Goal: Task Accomplishment & Management: Manage account settings

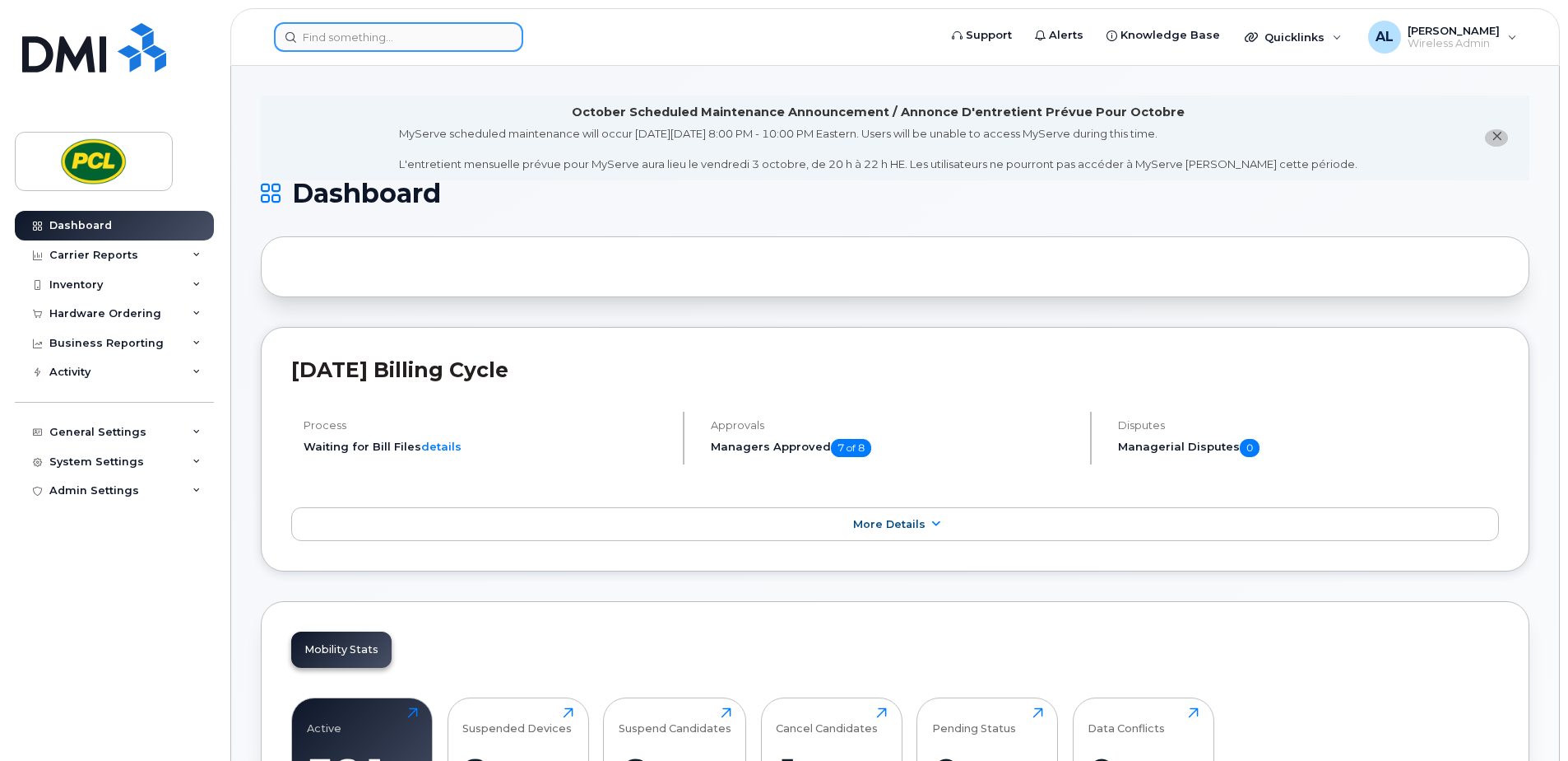
click at [336, 44] on input at bounding box center [398, 37] width 249 height 30
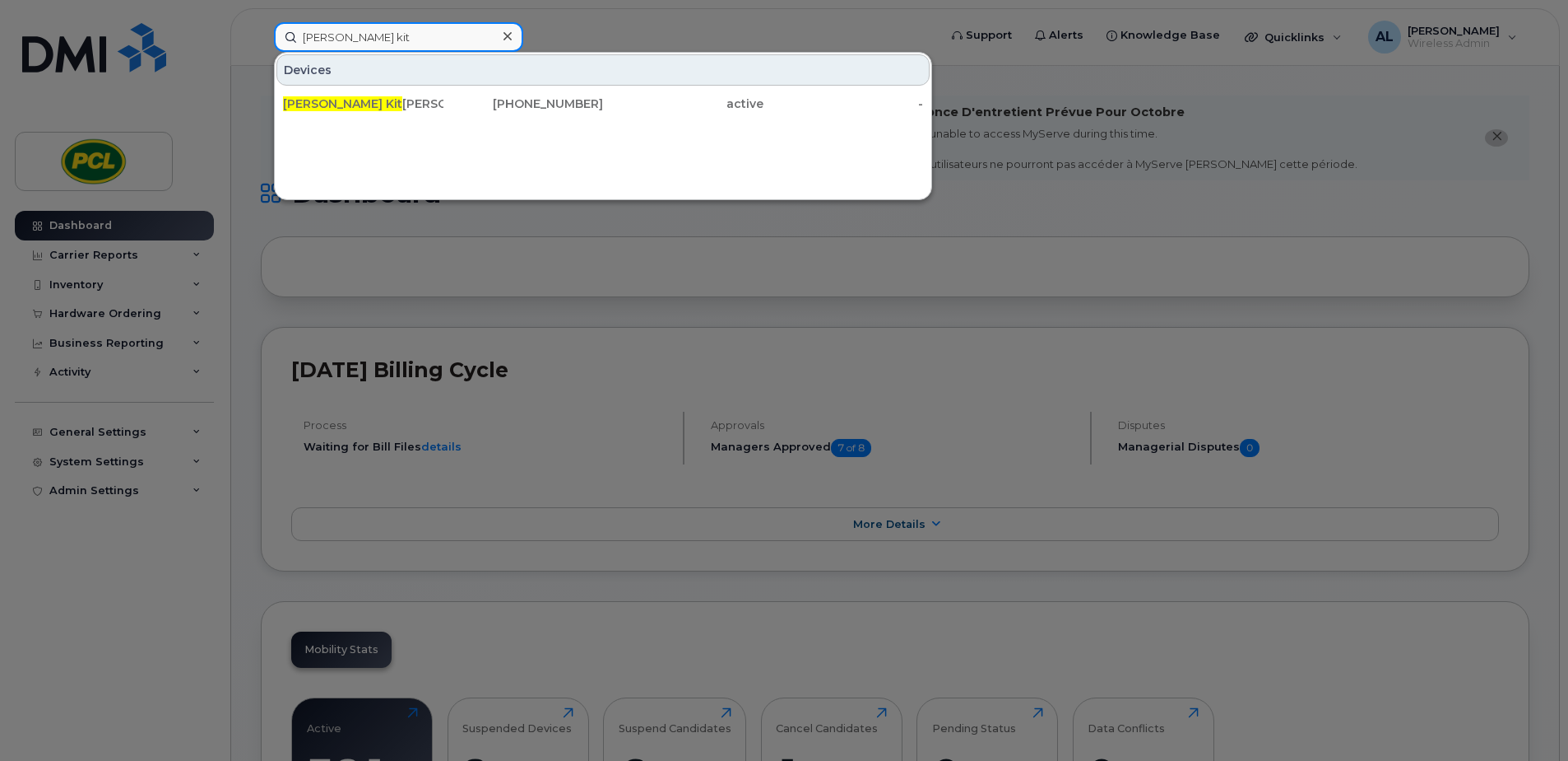
type input "cole kit"
click at [346, 102] on div "Cole Kit chen" at bounding box center [363, 103] width 160 height 16
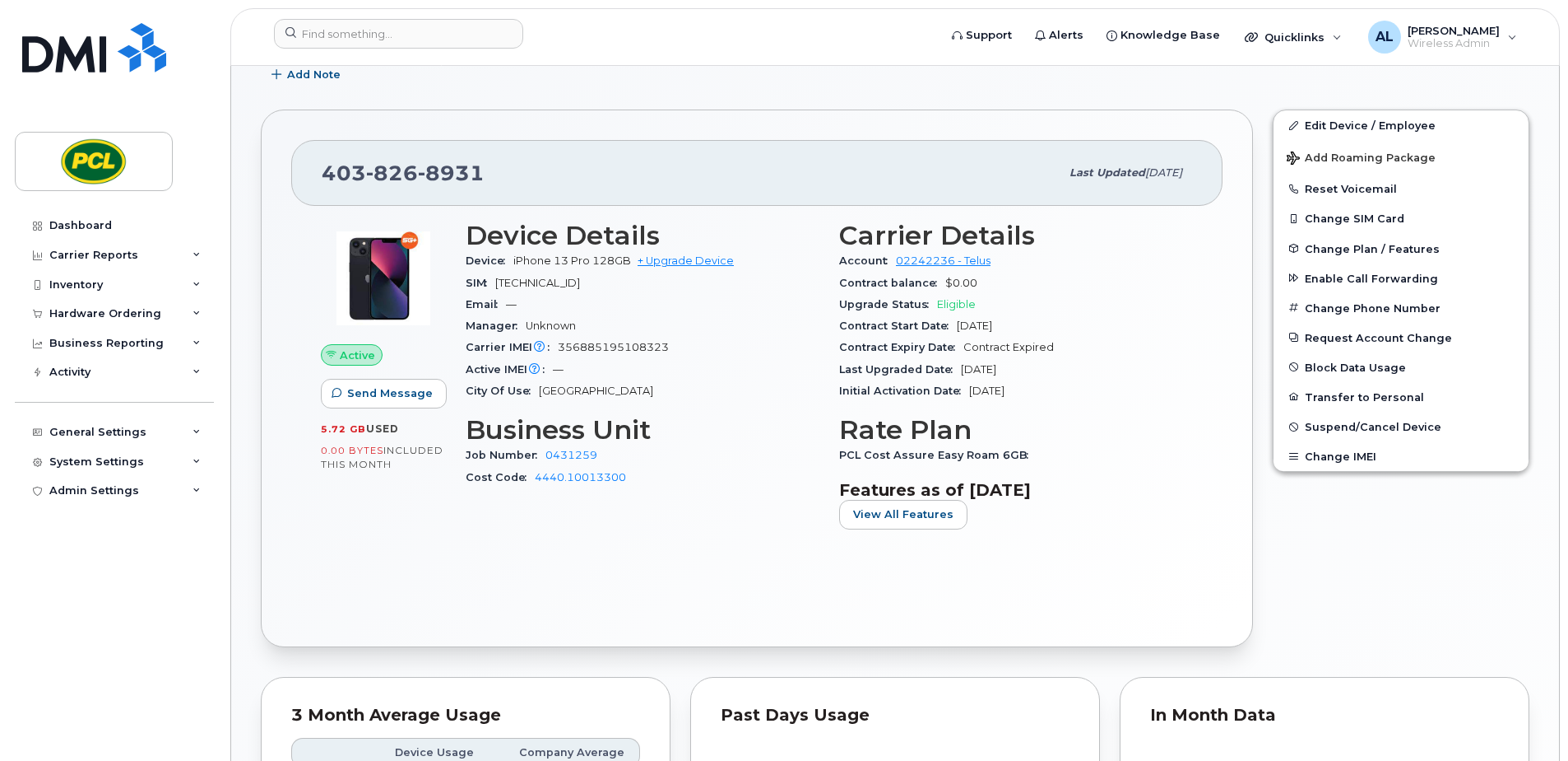
scroll to position [329, 0]
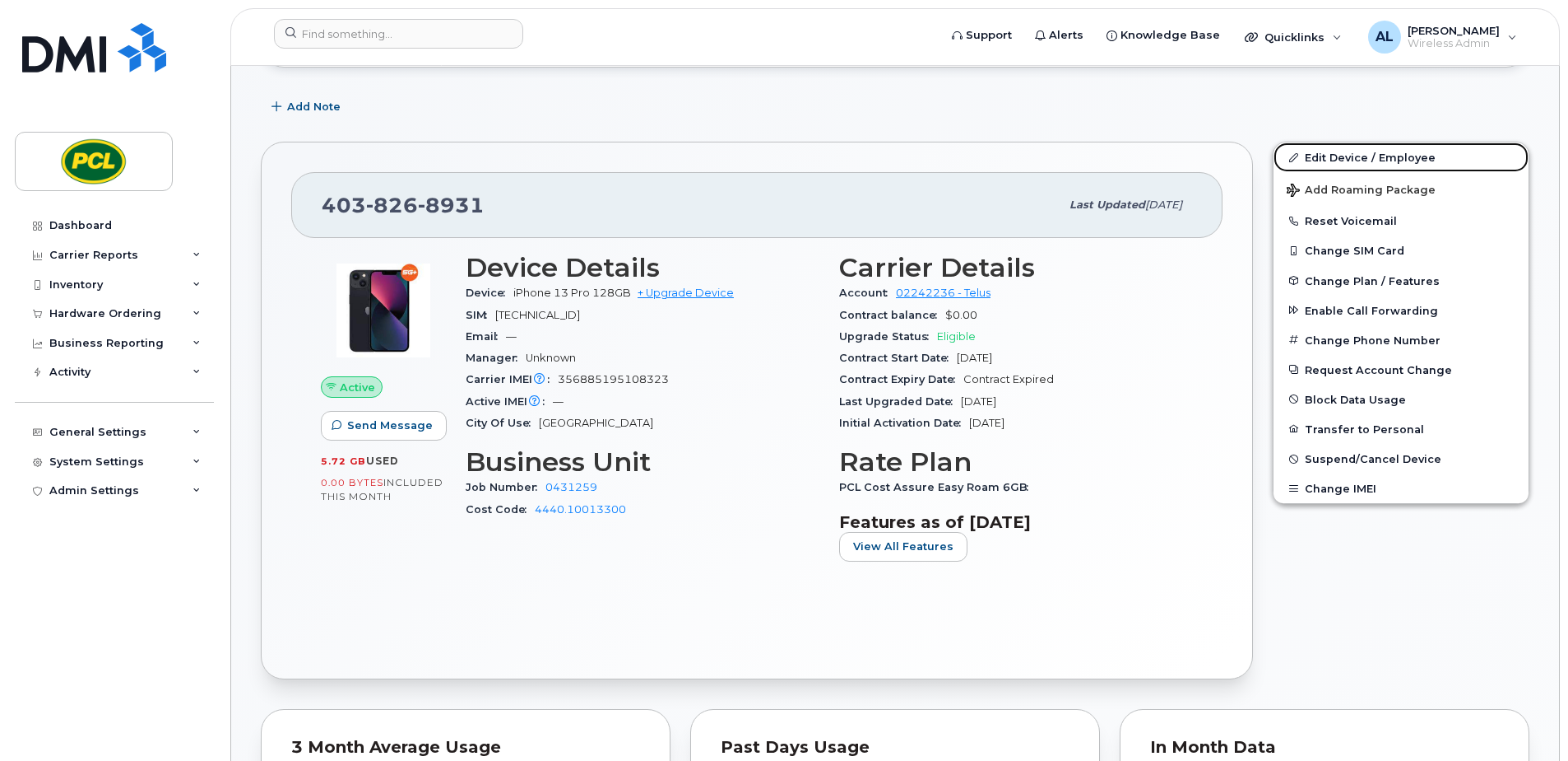
click at [1309, 155] on link "Edit Device / Employee" at bounding box center [1401, 157] width 255 height 30
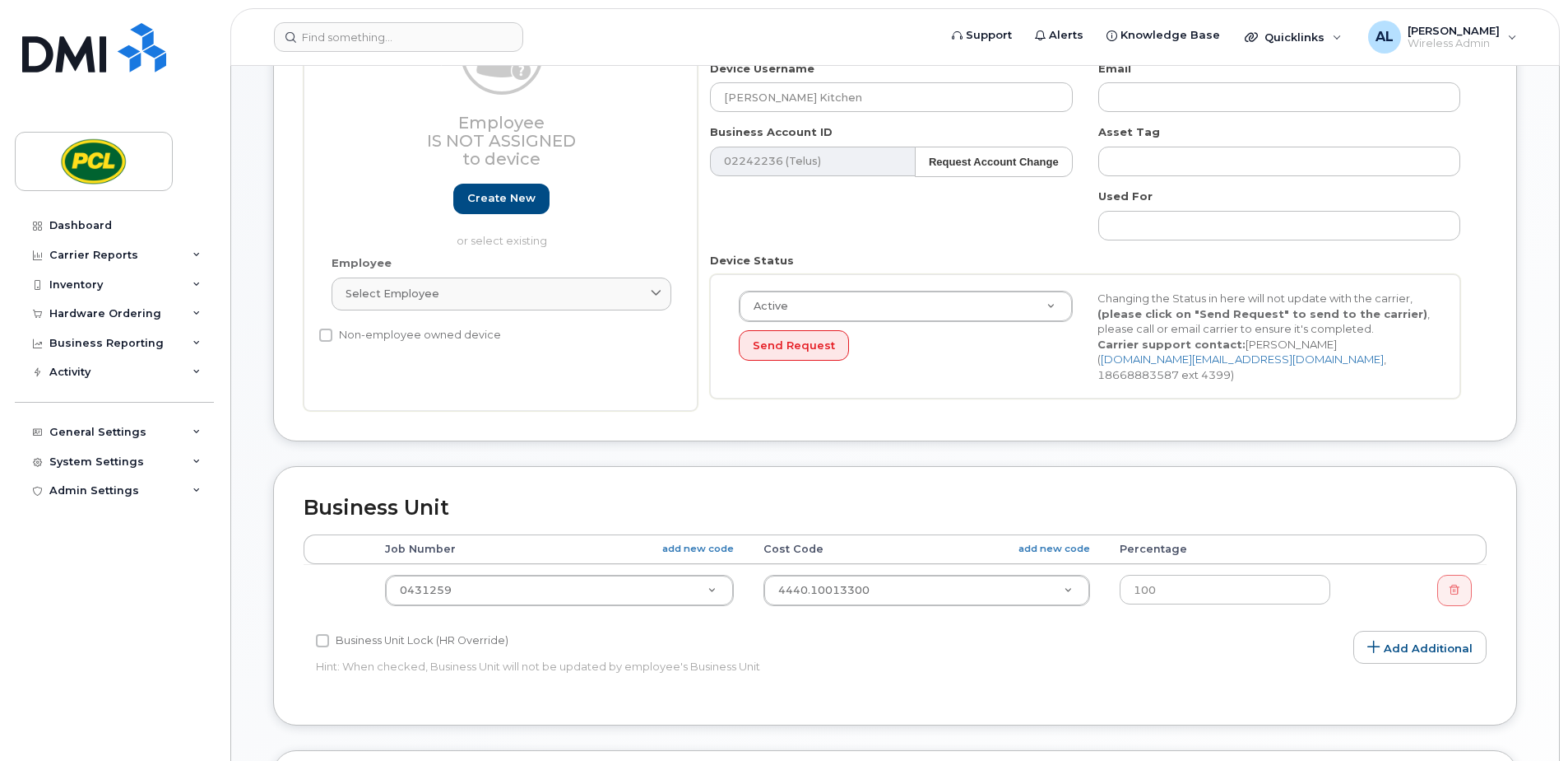
scroll to position [329, 0]
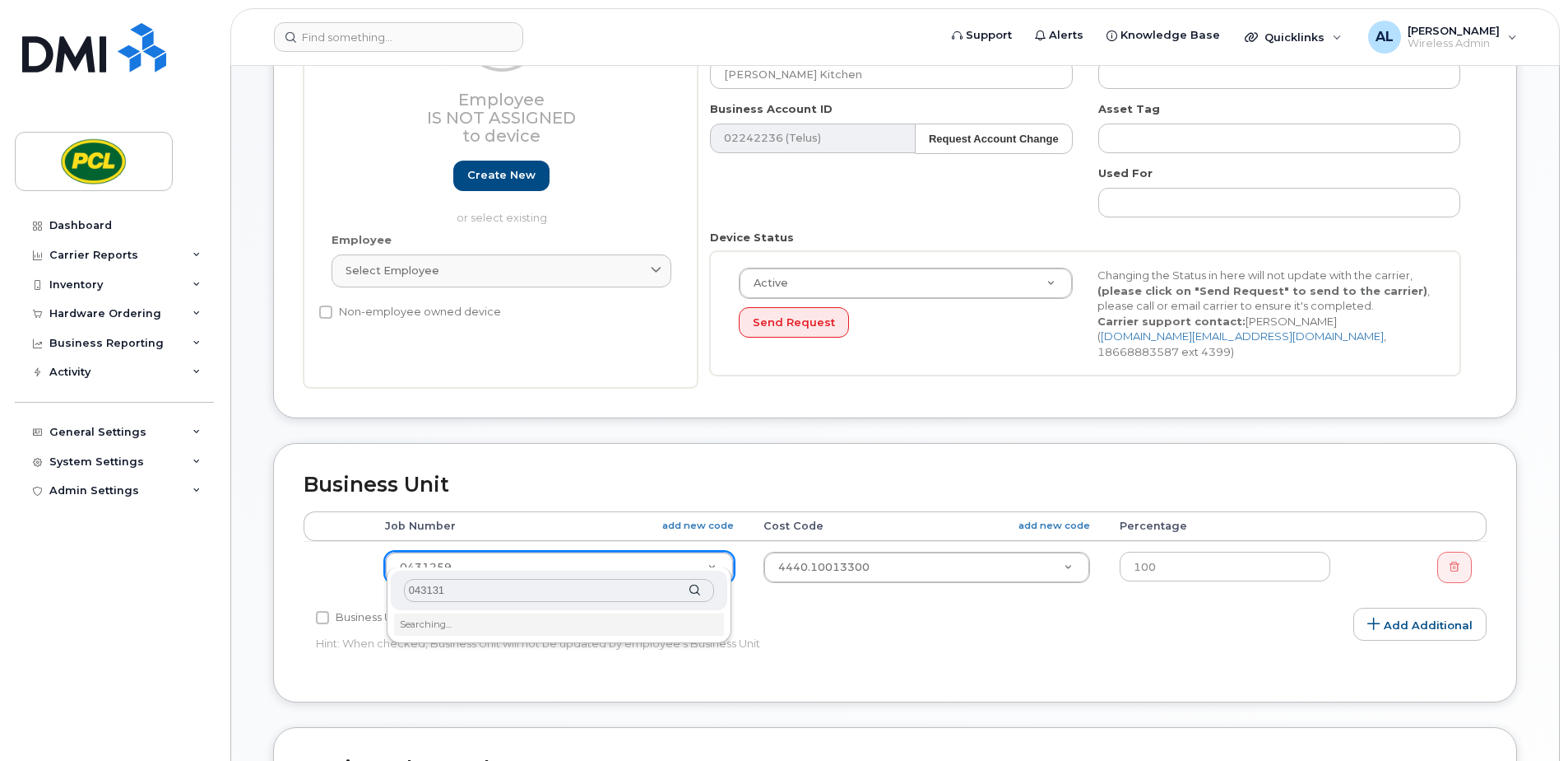
type input "0431314"
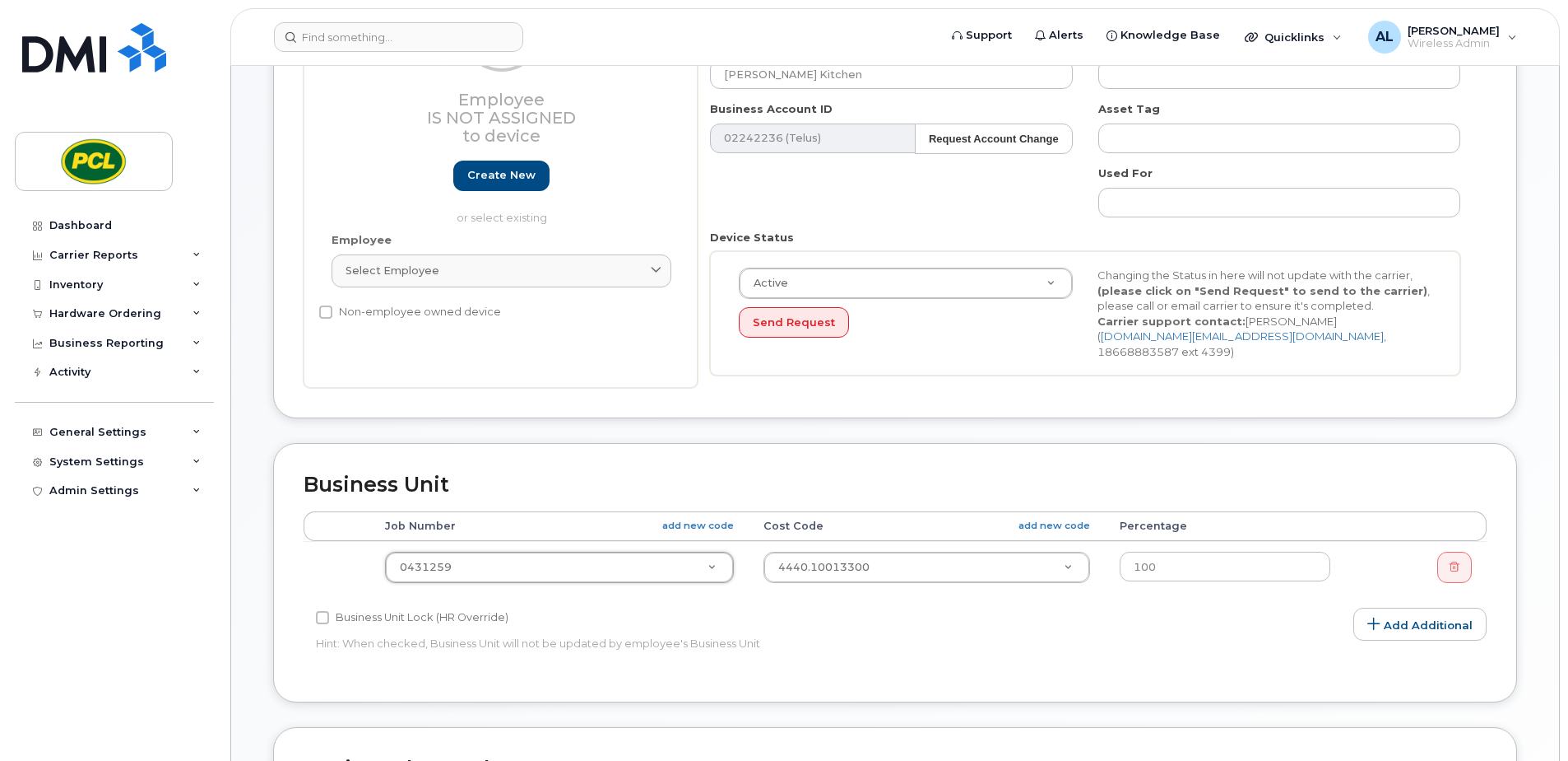
click at [139, 428] on div "General Settings" at bounding box center [98, 432] width 97 height 13
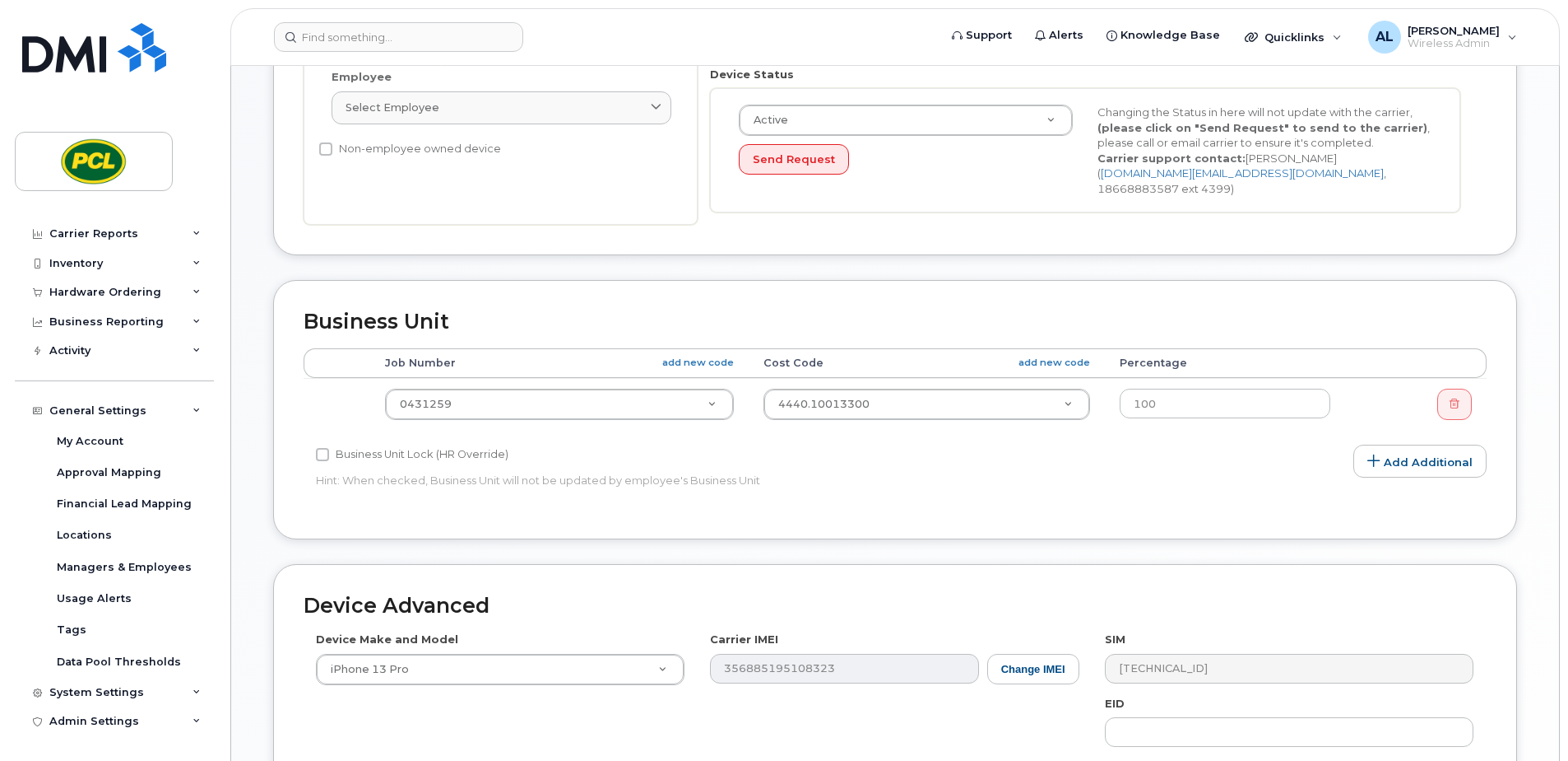
scroll to position [494, 0]
click at [128, 694] on div "System Settings" at bounding box center [96, 692] width 95 height 13
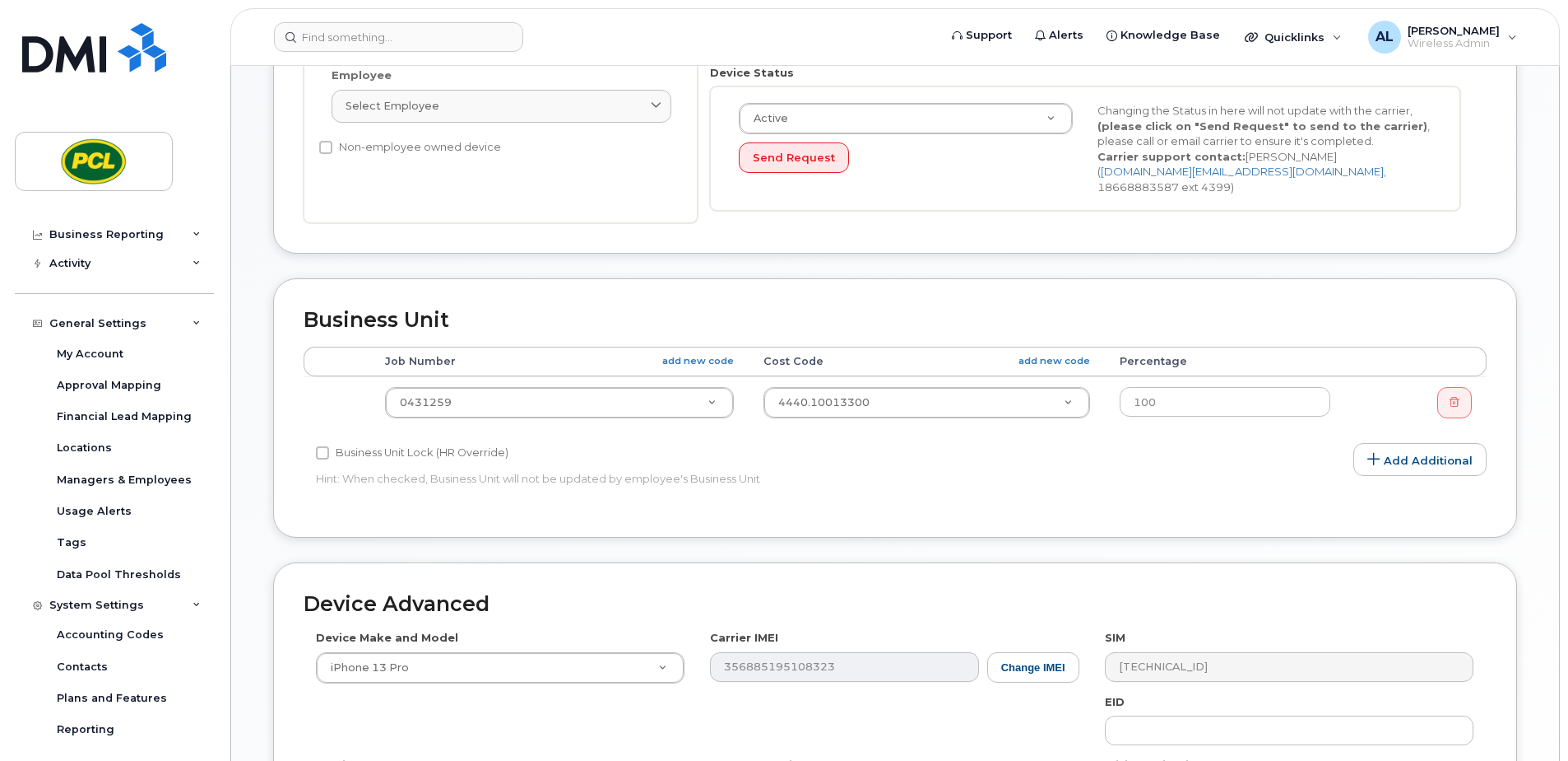
scroll to position [305, 0]
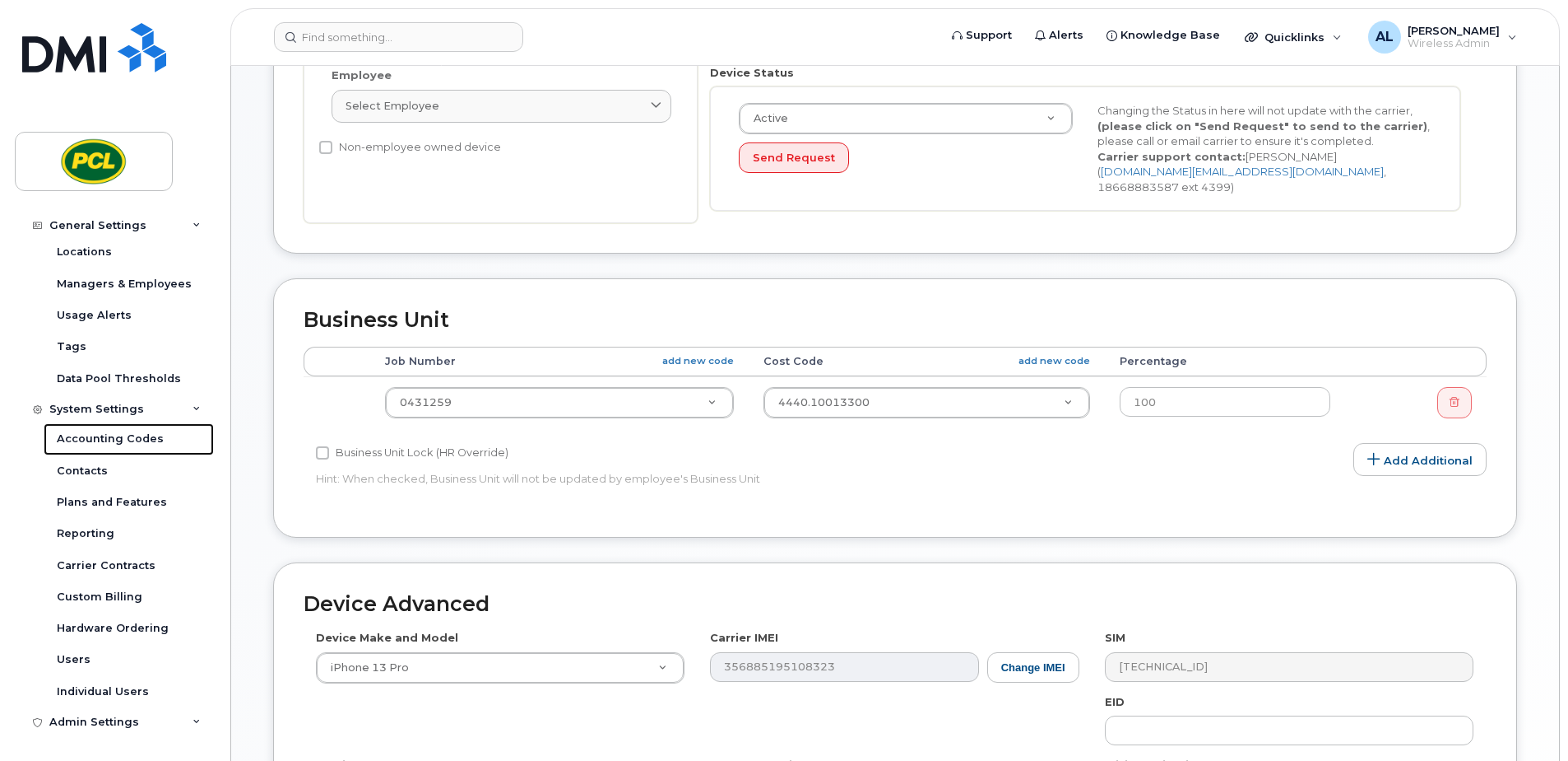
click at [115, 432] on div "Accounting Codes" at bounding box center [110, 439] width 107 height 15
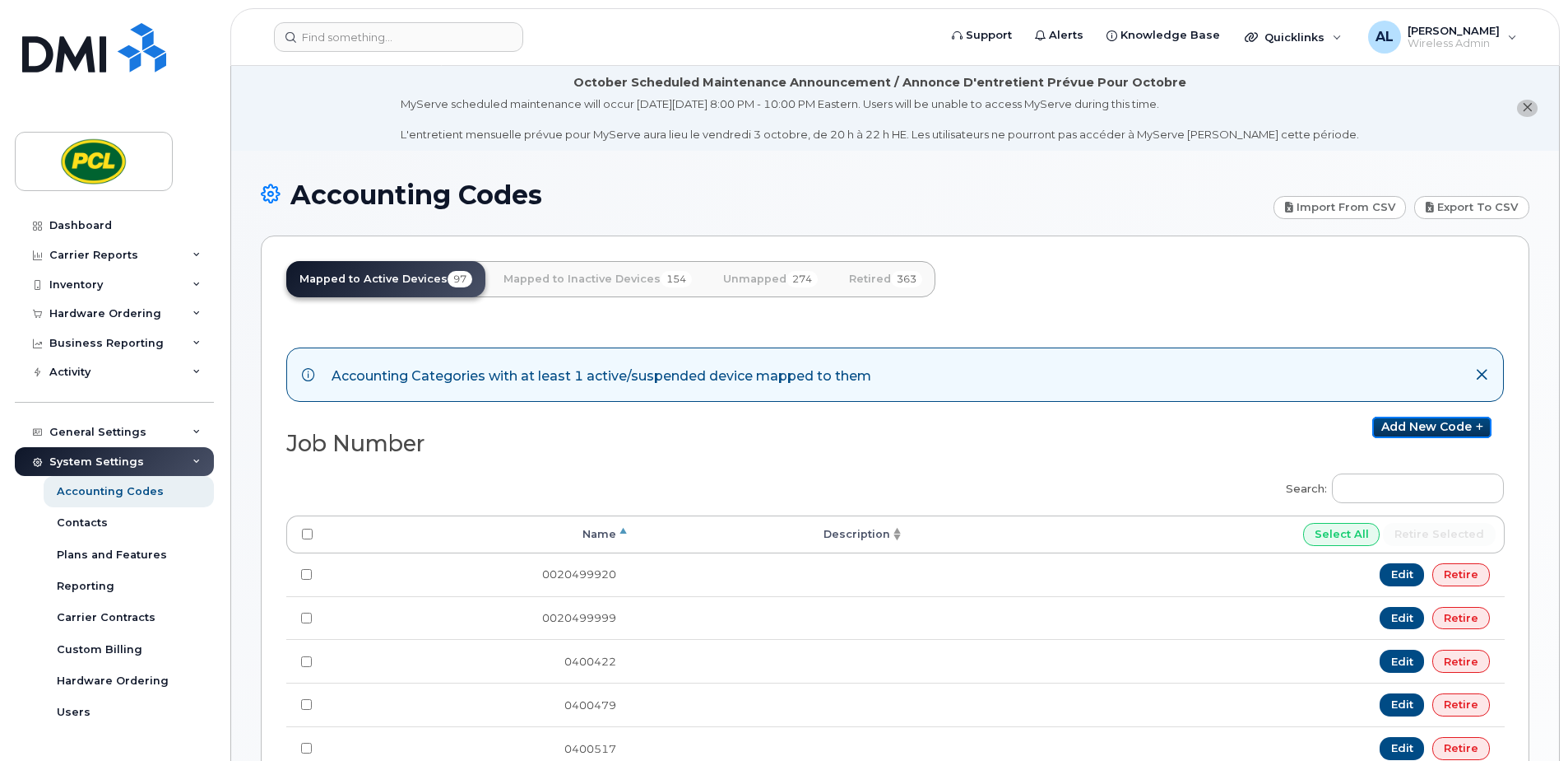
click at [1428, 429] on link "Add new code" at bounding box center [1432, 427] width 119 height 21
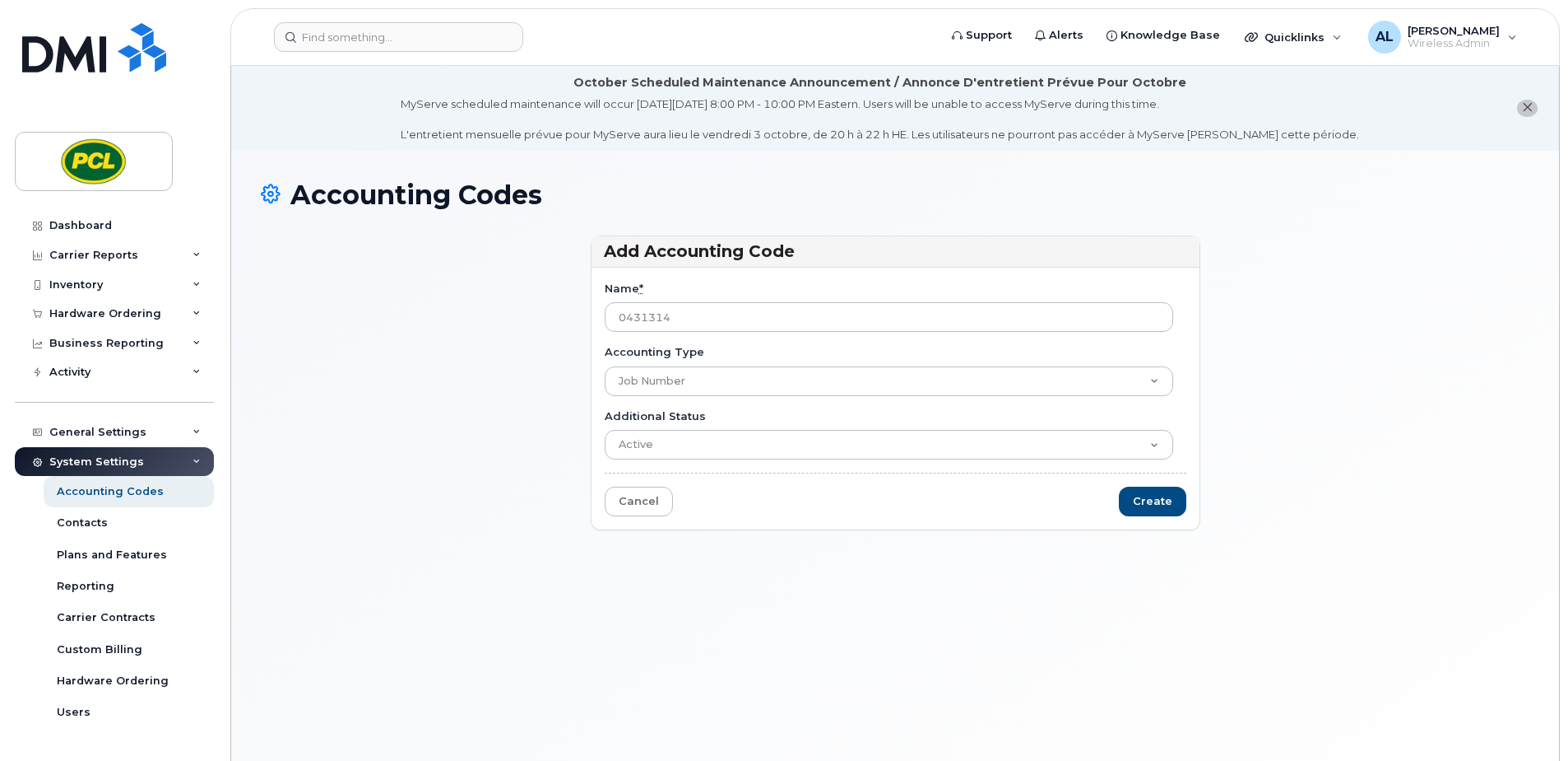
type input "0431314"
click at [1165, 508] on input "Create" at bounding box center [1153, 502] width 67 height 31
type input "Saving..."
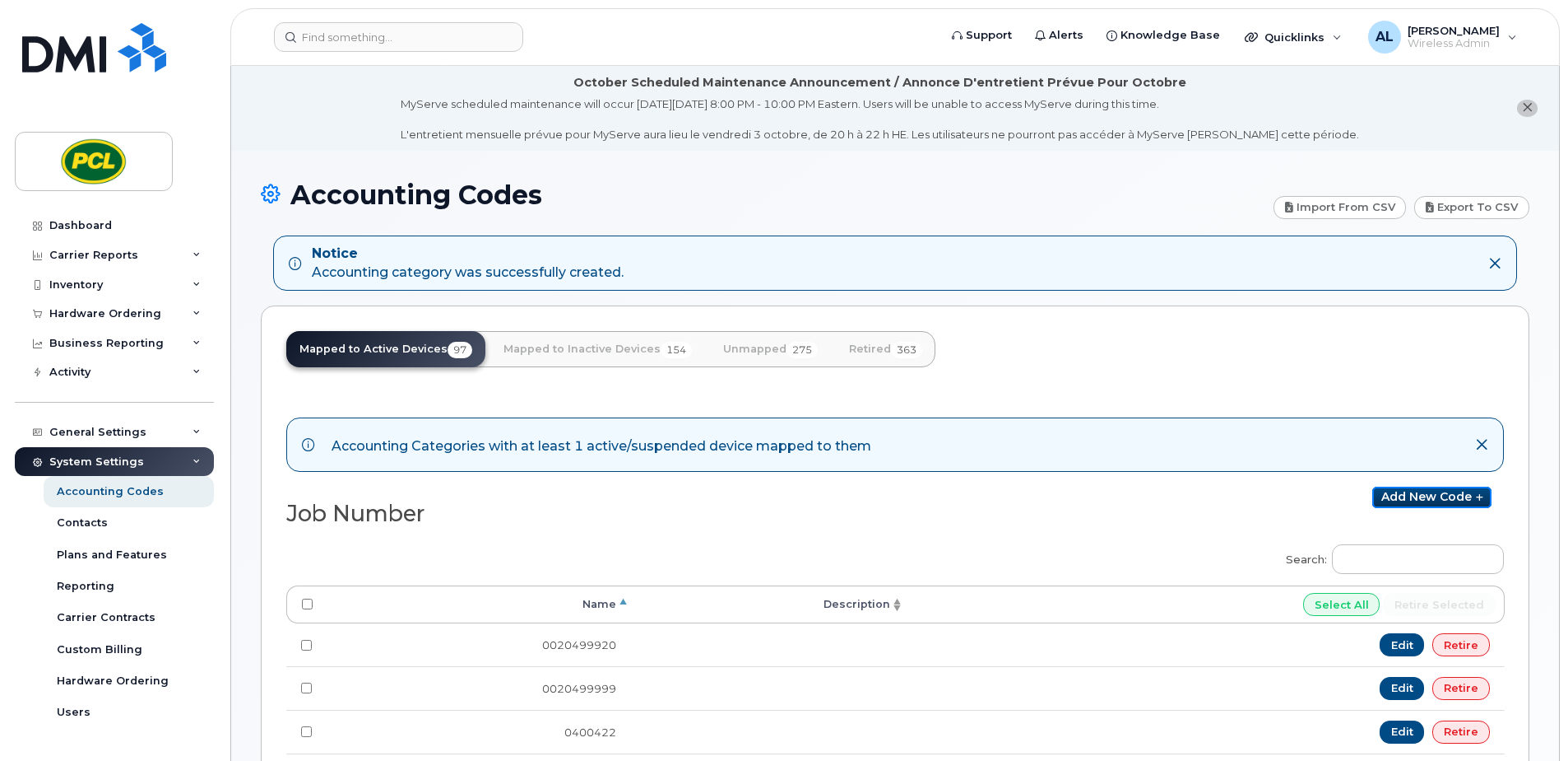
click at [1431, 492] on link "Add new code" at bounding box center [1432, 497] width 119 height 21
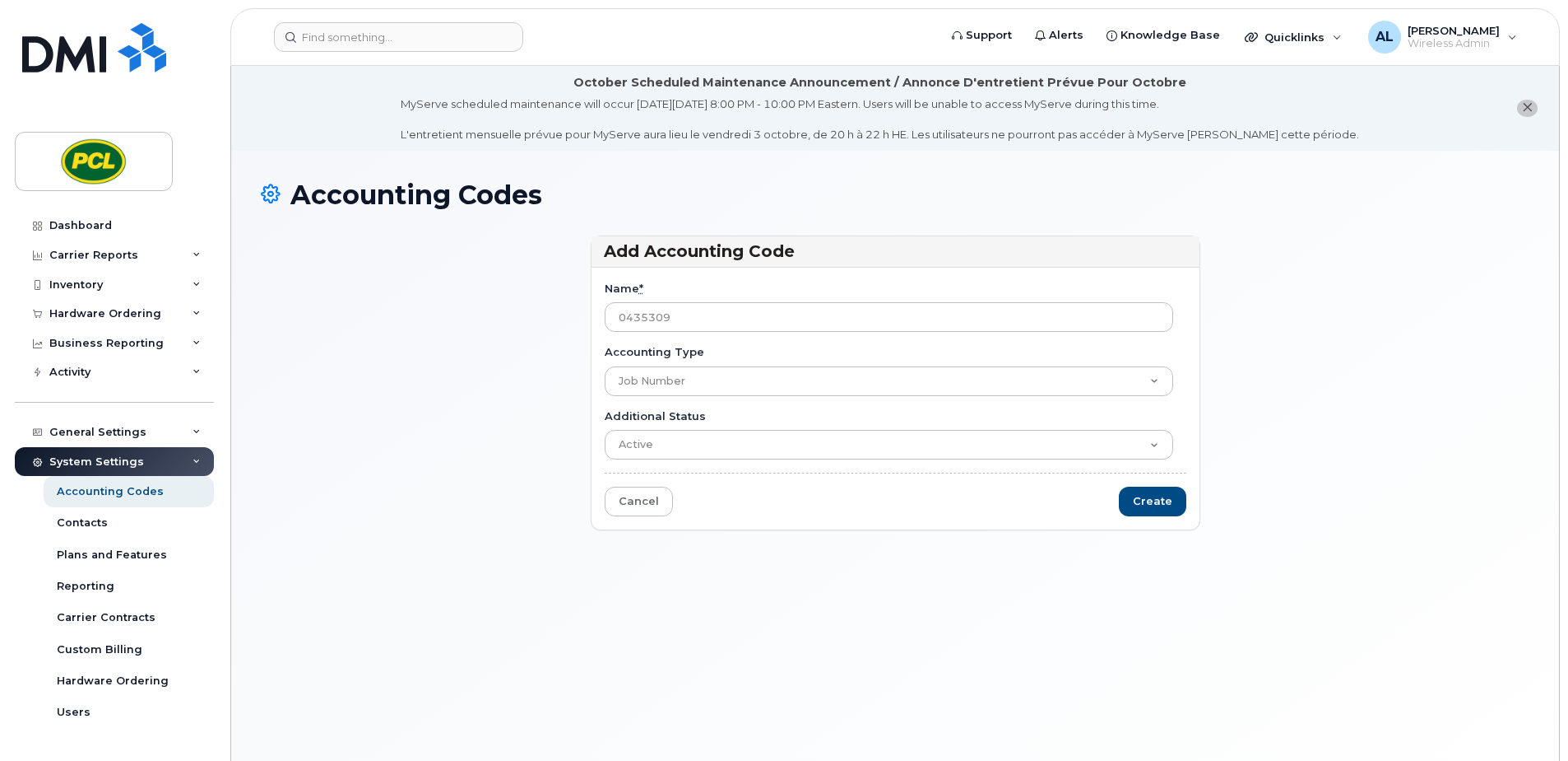
type input "0435309"
click at [1137, 499] on input "Create" at bounding box center [1153, 502] width 67 height 31
type input "Saving..."
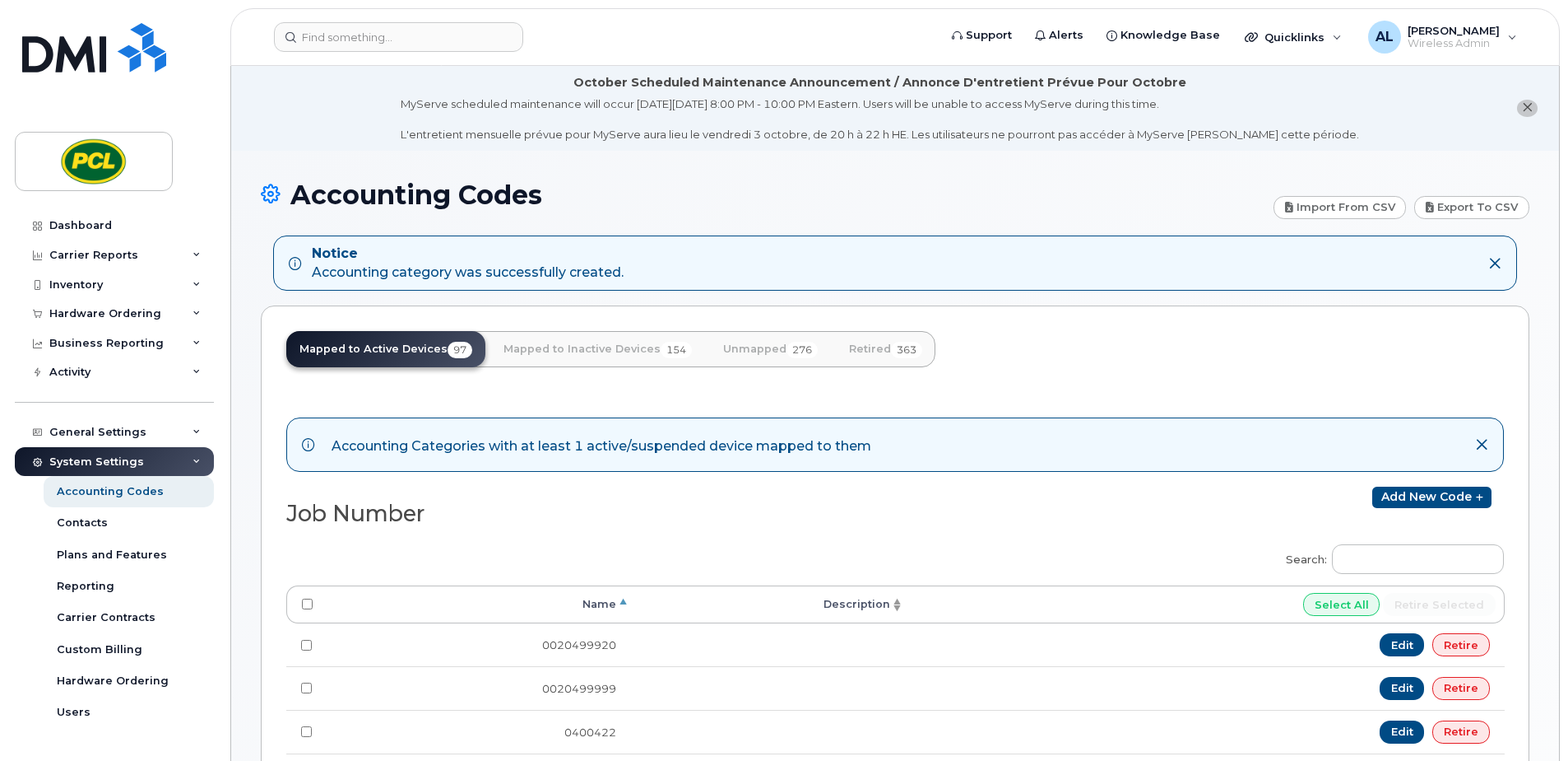
click at [130, 426] on div "General Settings" at bounding box center [98, 432] width 97 height 13
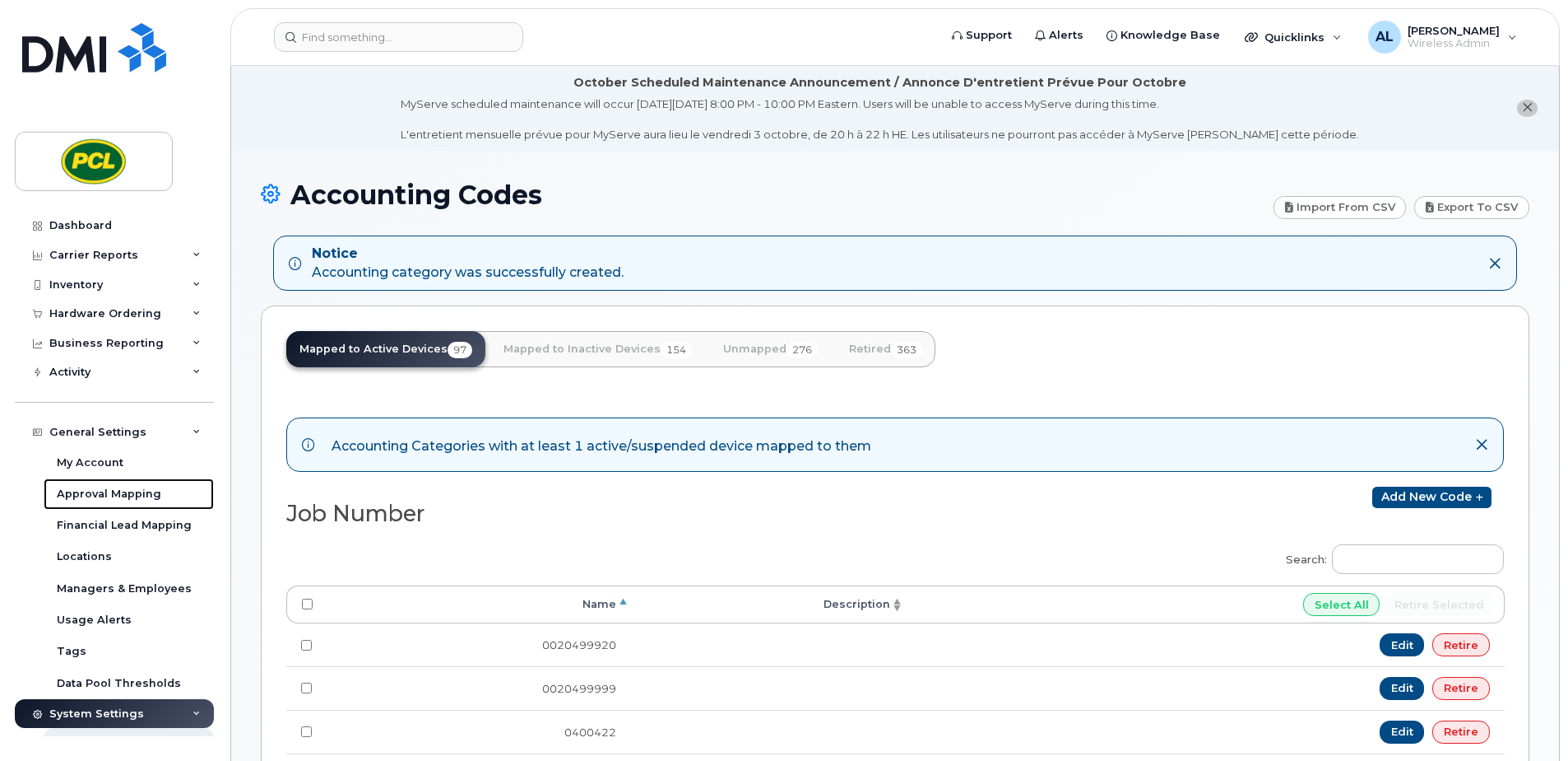
click at [113, 486] on div "Approval Mapping" at bounding box center [109, 493] width 105 height 15
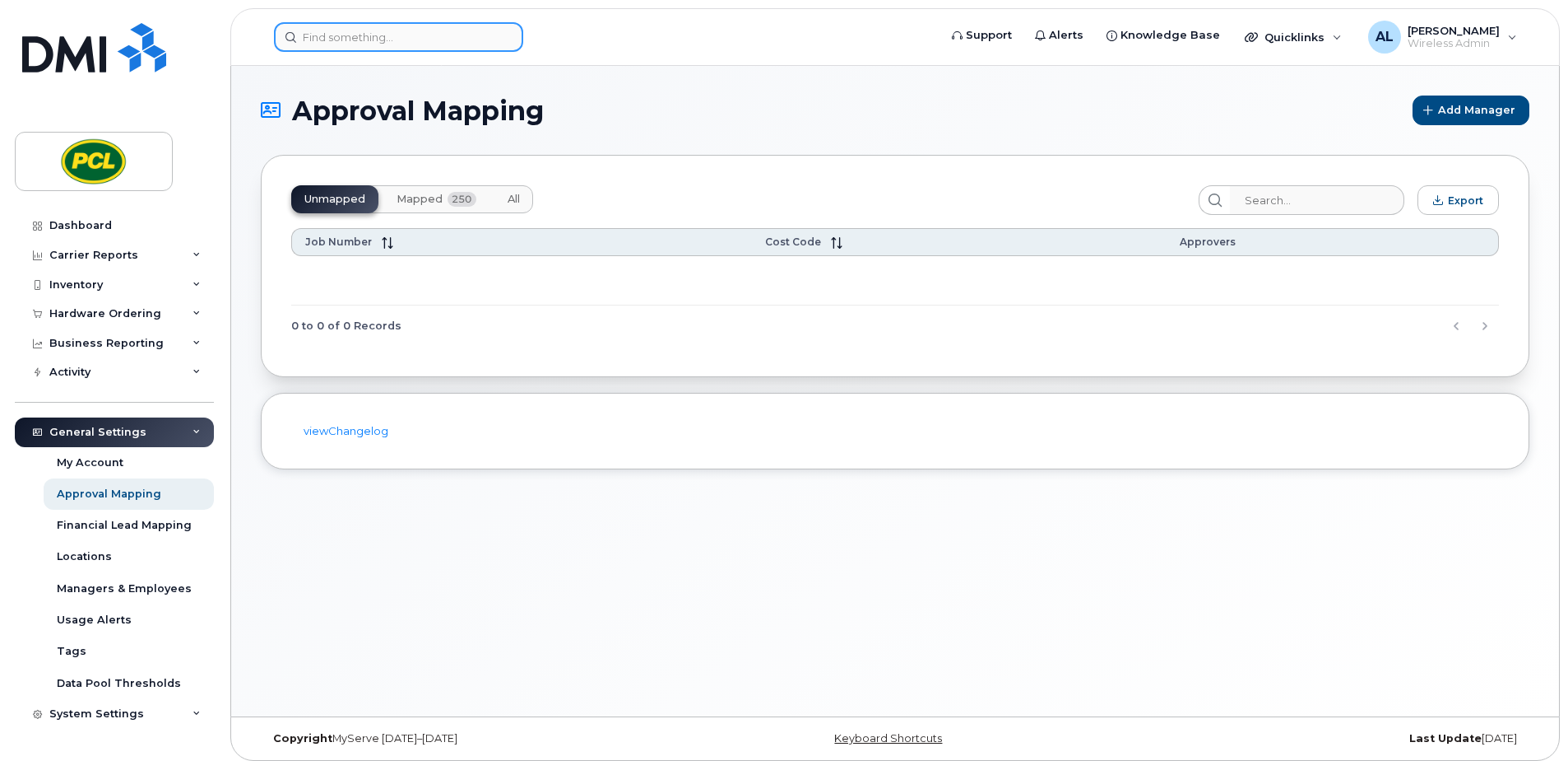
click at [422, 38] on input at bounding box center [398, 37] width 249 height 30
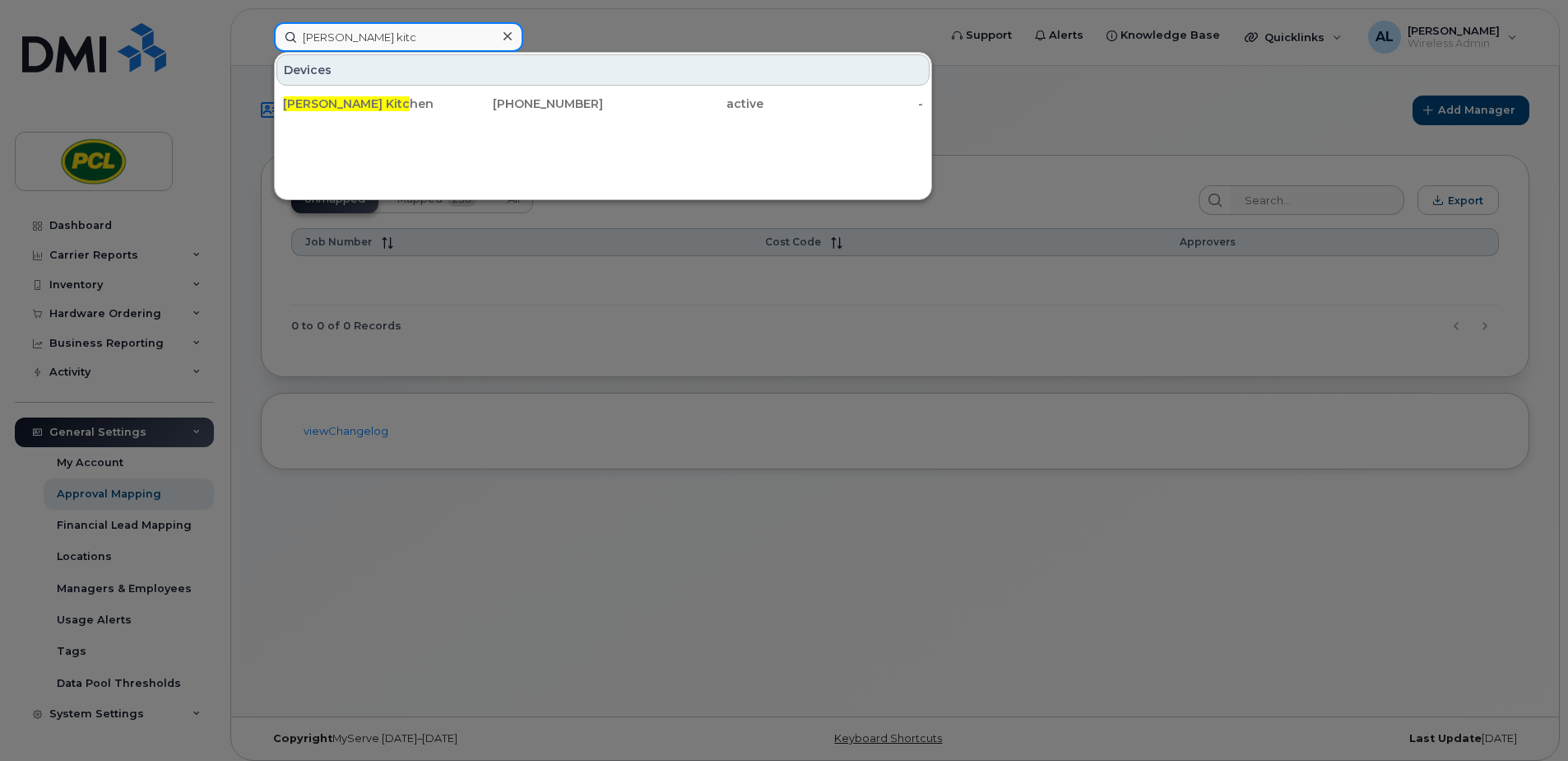
type input "cole kitc"
click at [386, 97] on div "Cole Kitc hen" at bounding box center [363, 103] width 160 height 16
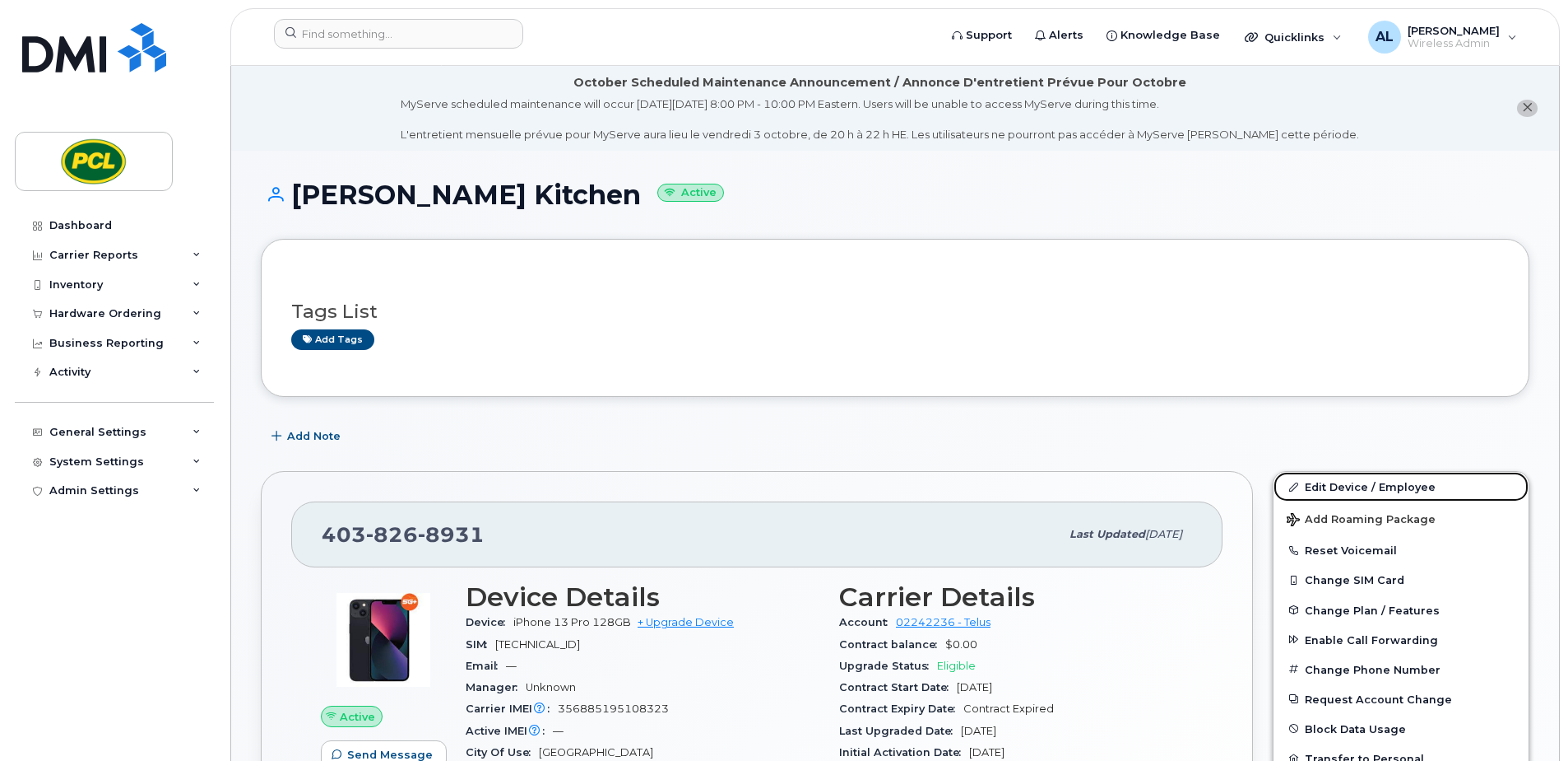
click at [1356, 485] on link "Edit Device / Employee" at bounding box center [1401, 486] width 255 height 30
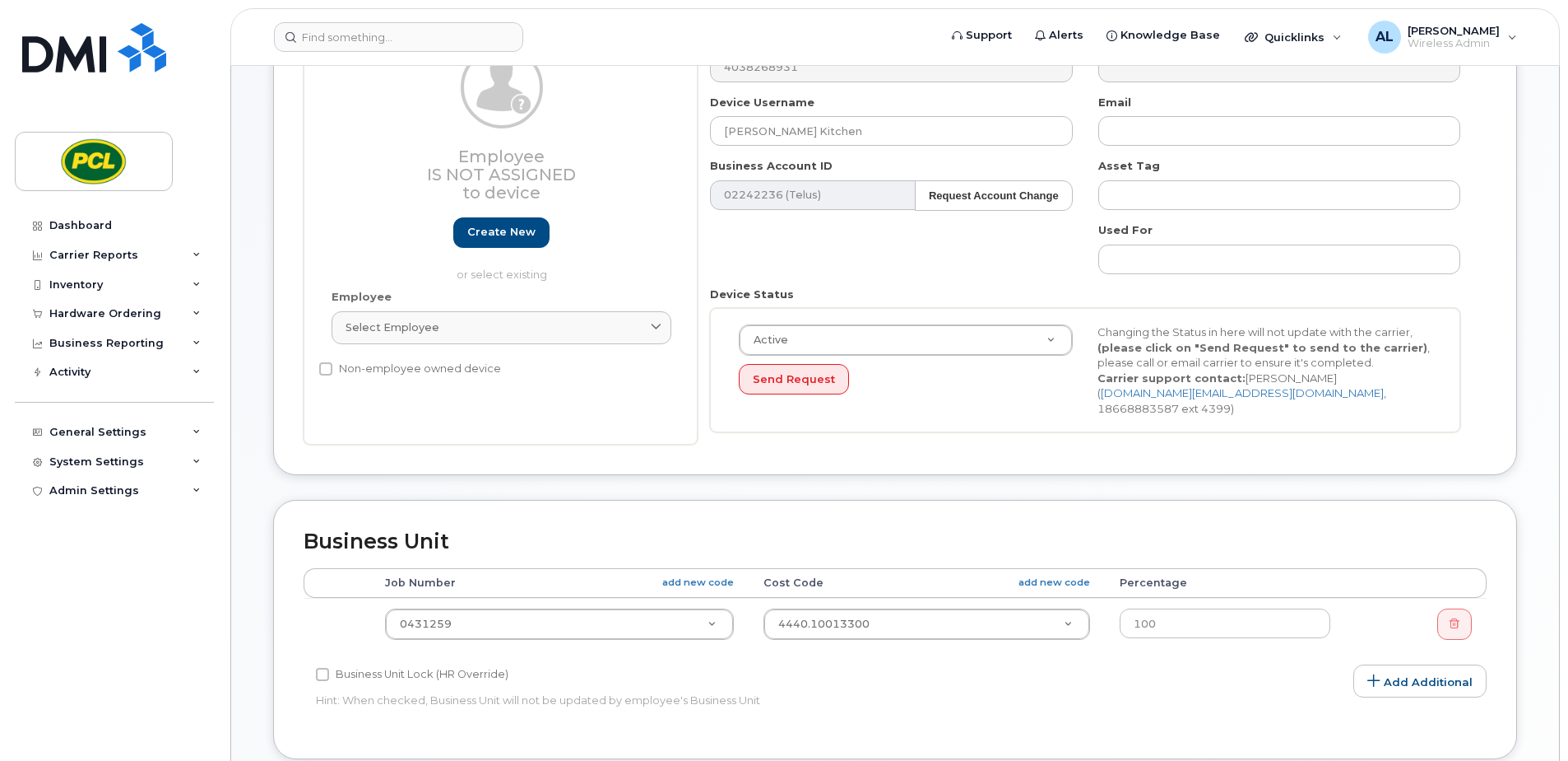
scroll to position [412, 0]
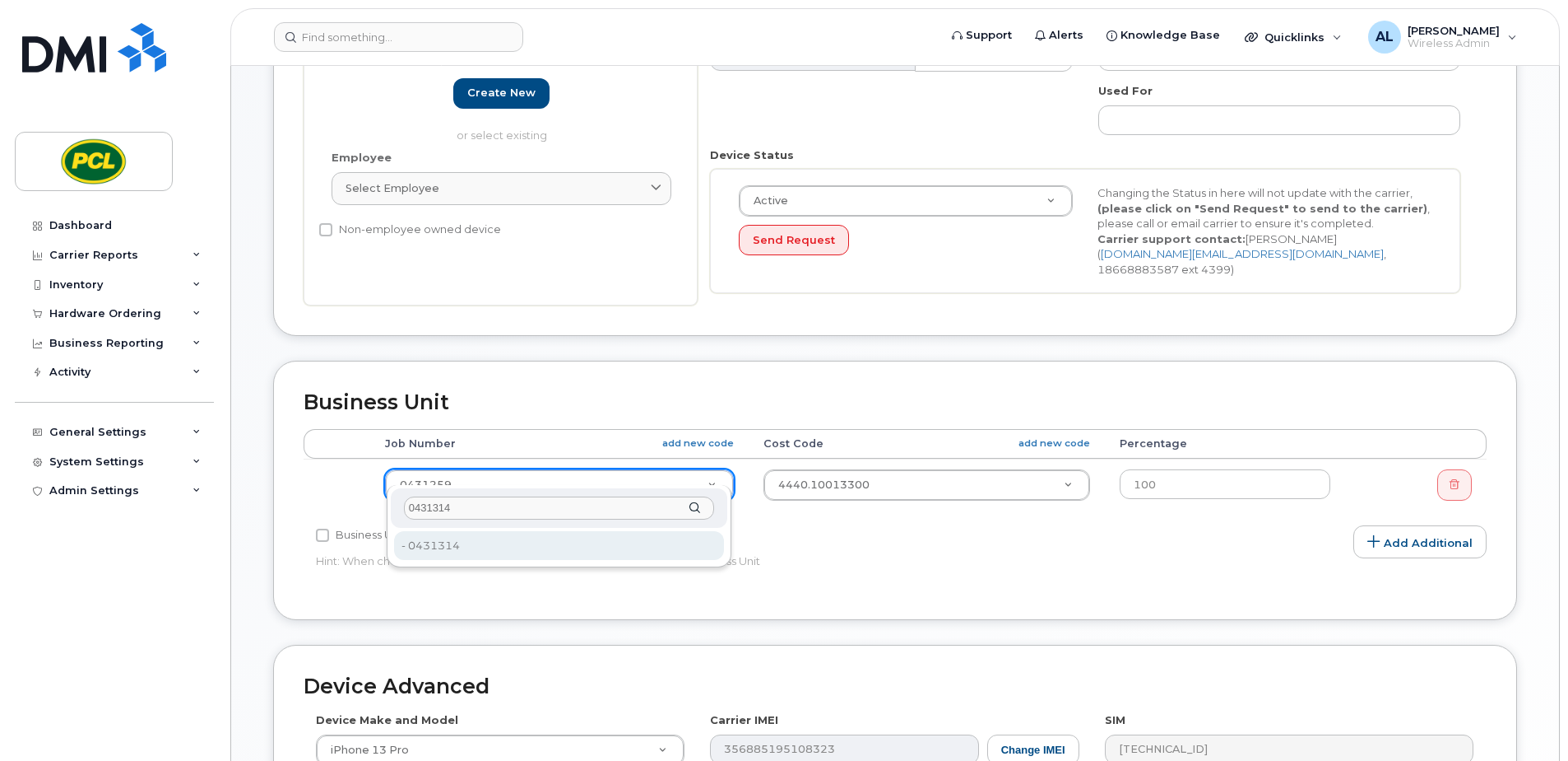
type input "0431314"
type input "2219208"
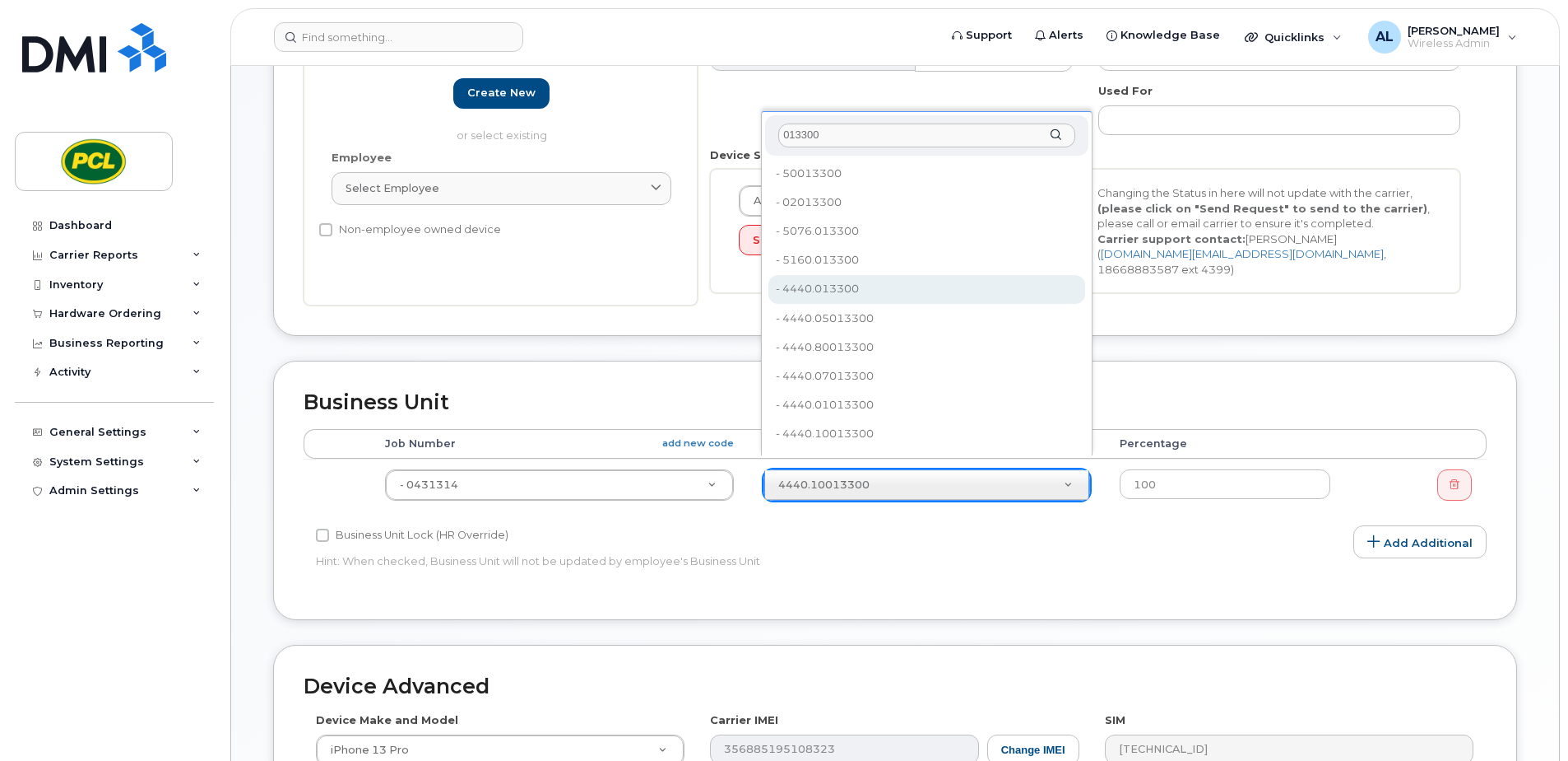
type input "013300"
type input "6801"
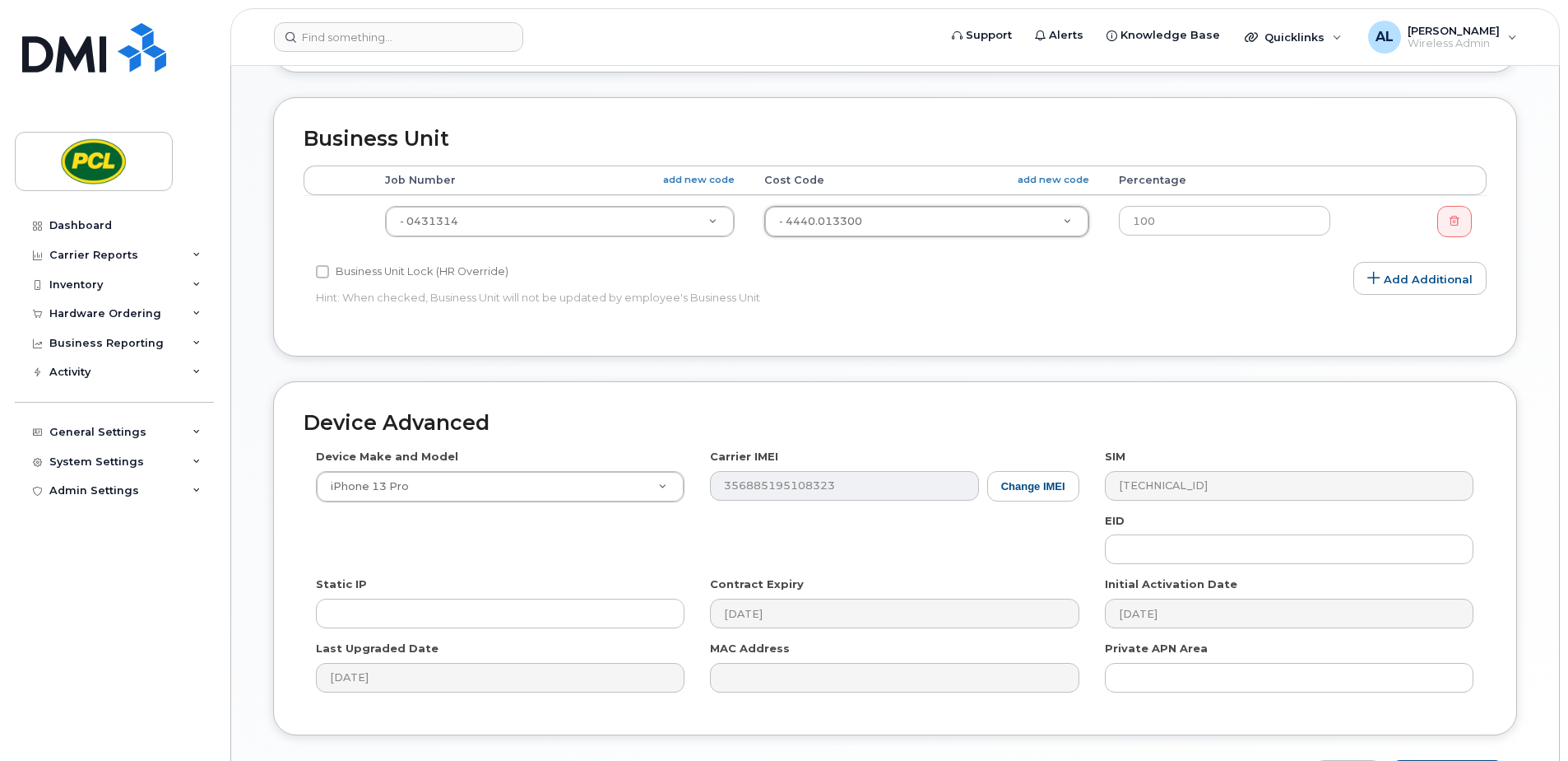
scroll to position [771, 0]
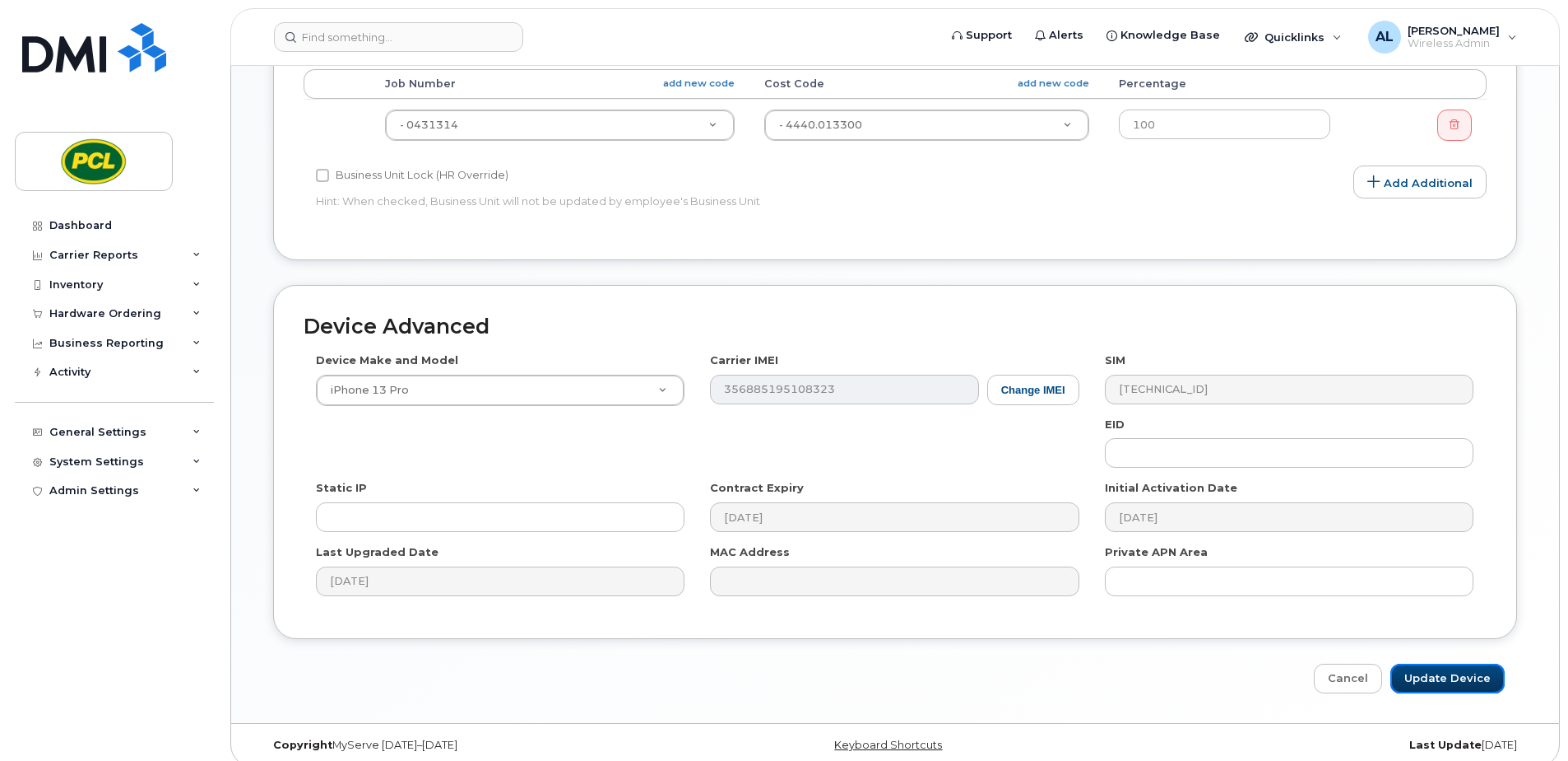
click at [1446, 664] on input "Update Device" at bounding box center [1448, 679] width 114 height 31
type input "Saving..."
